Goal: Task Accomplishment & Management: Manage account settings

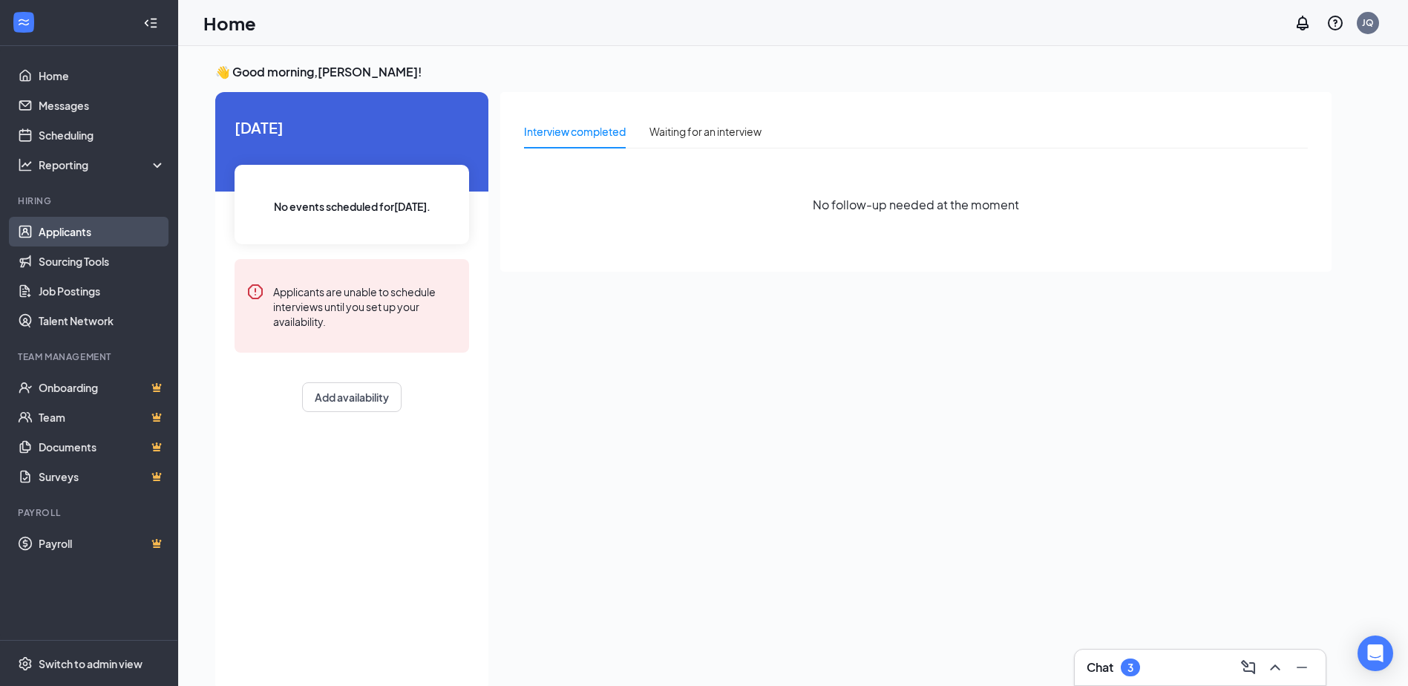
click at [66, 229] on link "Applicants" at bounding box center [102, 232] width 127 height 30
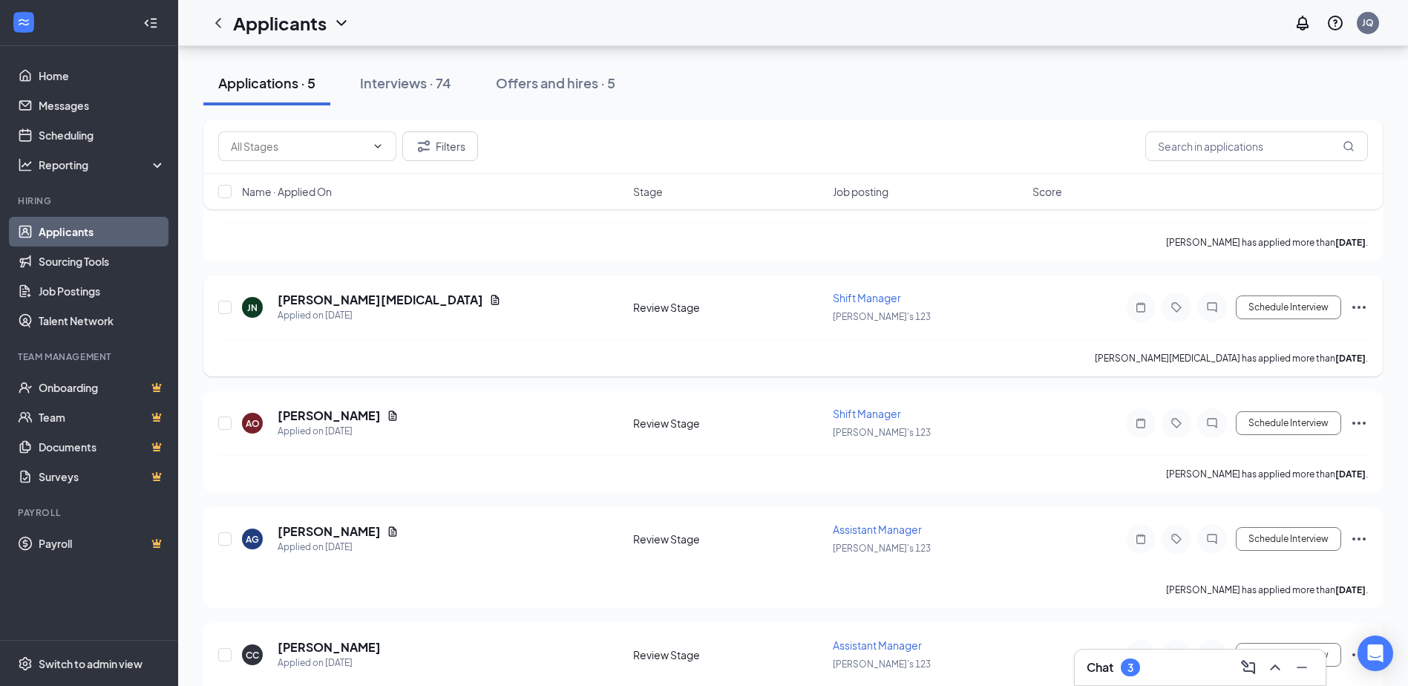
scroll to position [254, 0]
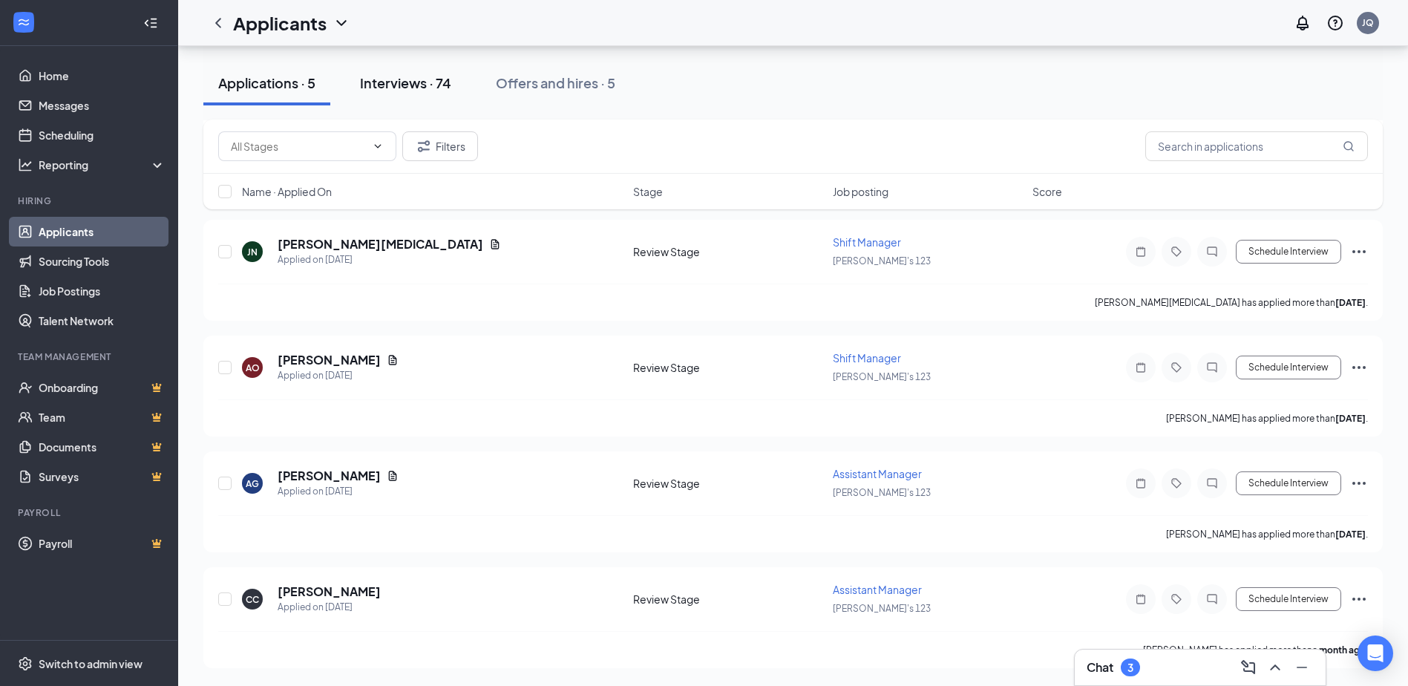
click at [419, 91] on div "Interviews · 74" at bounding box center [405, 82] width 91 height 19
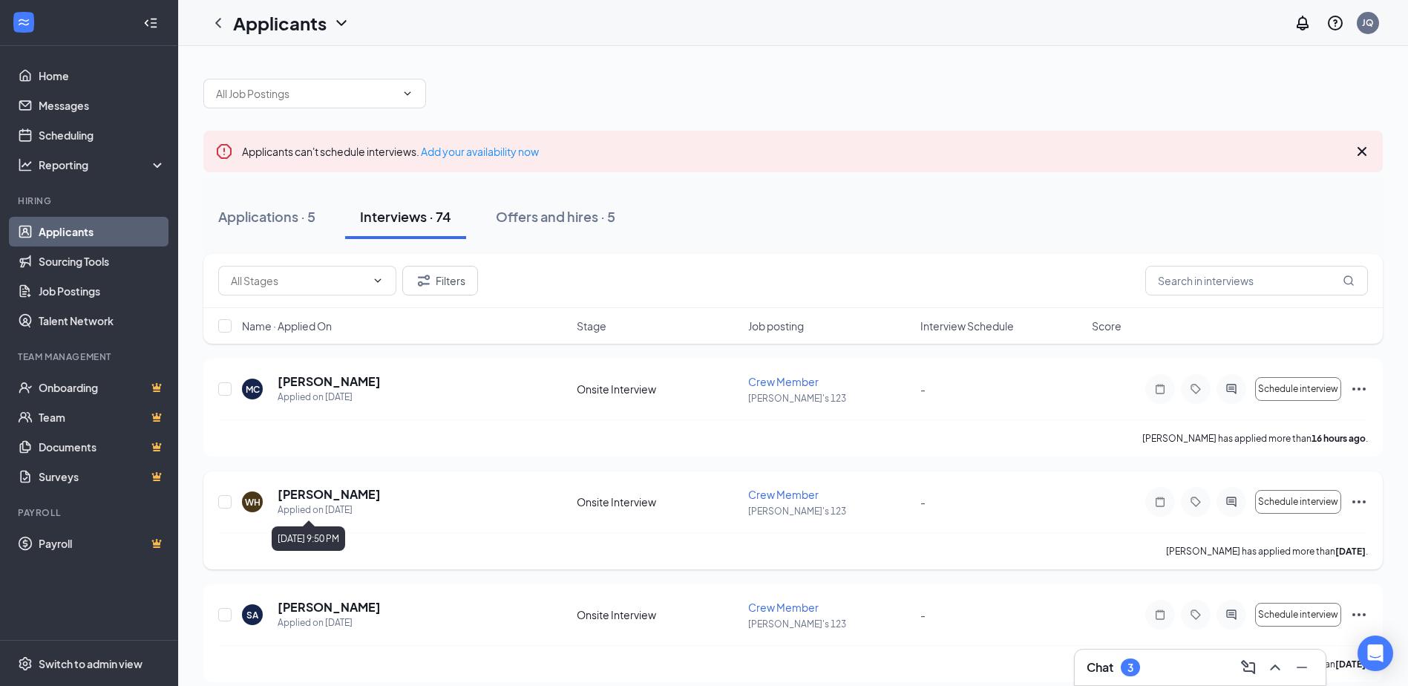
click at [326, 510] on div "Applied on [DATE]" at bounding box center [328, 509] width 103 height 15
click at [331, 493] on h5 "[PERSON_NAME]" at bounding box center [328, 494] width 103 height 16
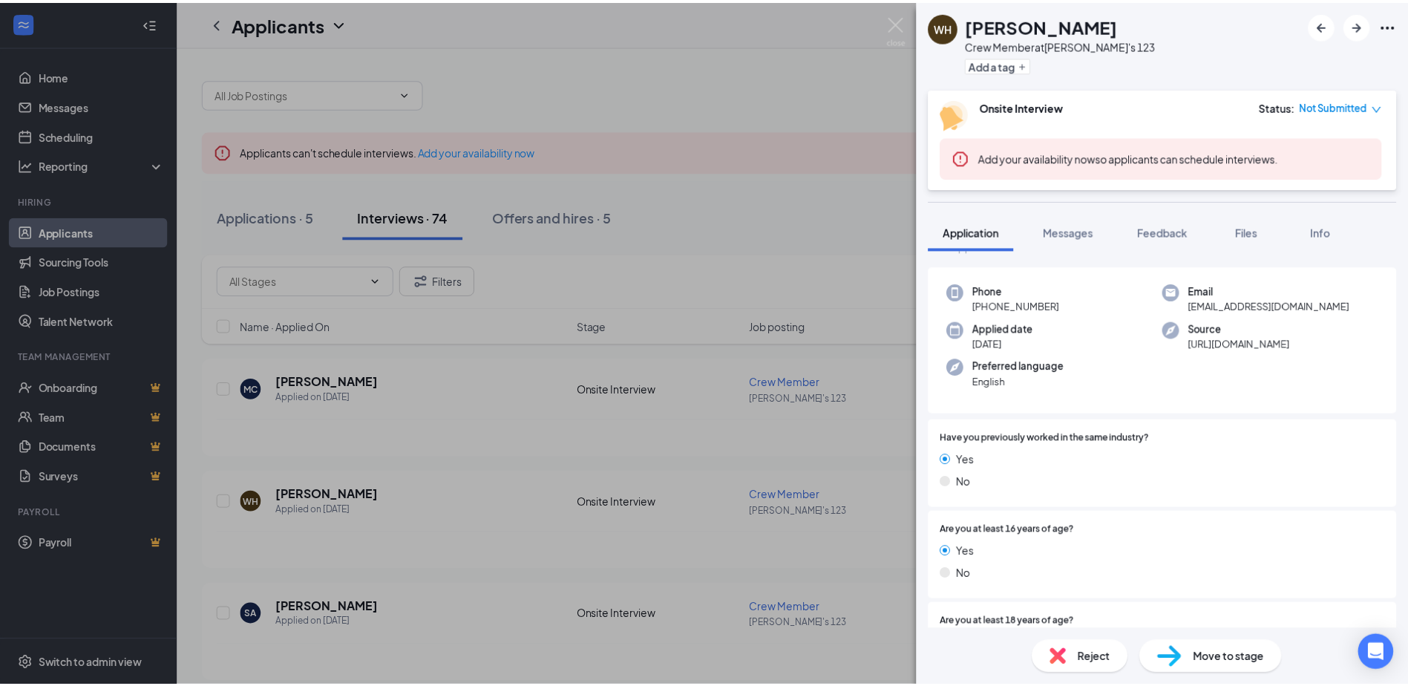
scroll to position [36, 0]
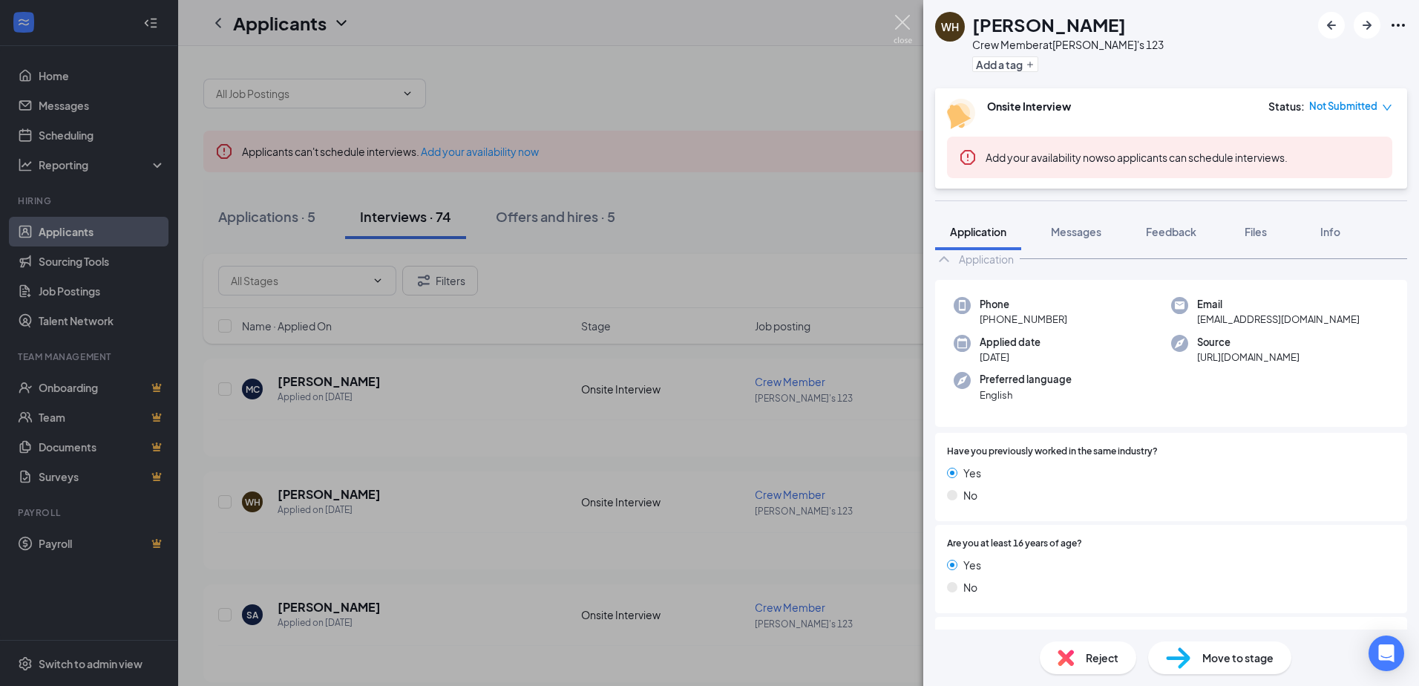
click at [904, 21] on img at bounding box center [902, 29] width 19 height 29
